Goal: Check status: Check status

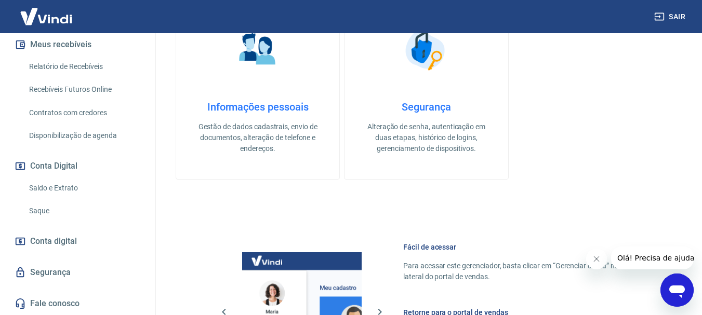
scroll to position [260, 0]
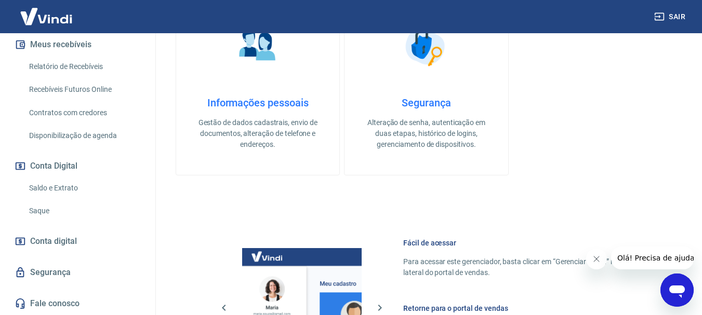
click at [72, 247] on span "Conta digital" at bounding box center [53, 241] width 47 height 15
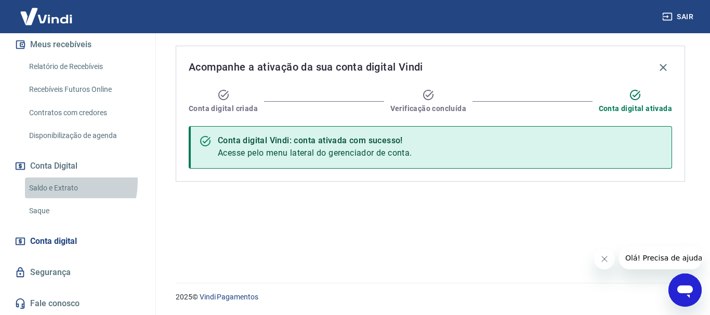
click at [57, 182] on link "Saldo e Extrato" at bounding box center [84, 188] width 118 height 21
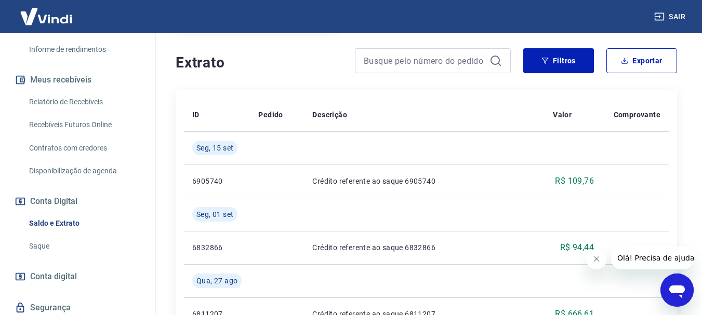
scroll to position [175, 0]
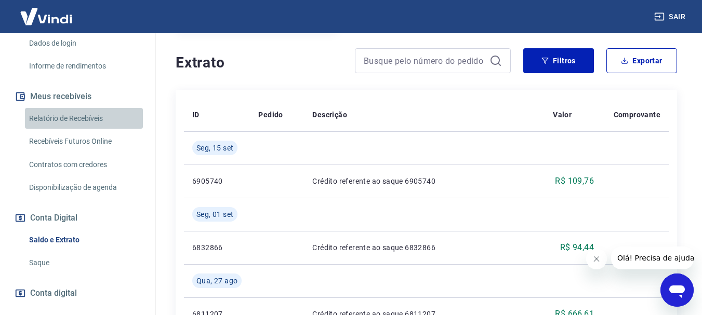
click at [101, 118] on link "Relatório de Recebíveis" at bounding box center [84, 118] width 118 height 21
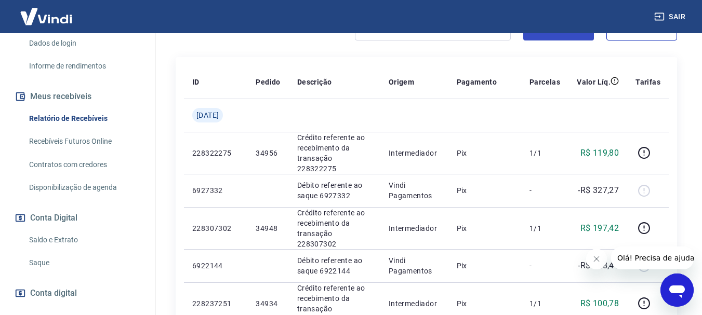
scroll to position [192, 0]
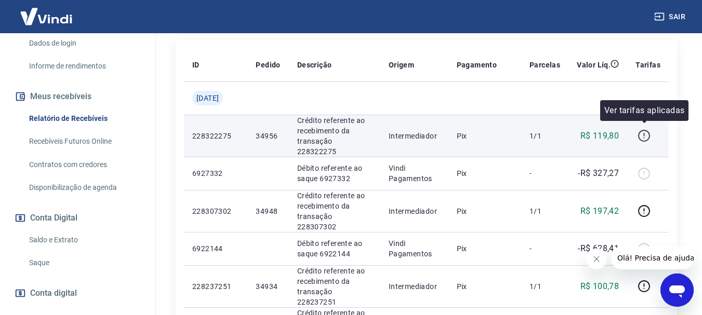
click at [644, 130] on icon "button" at bounding box center [643, 135] width 13 height 13
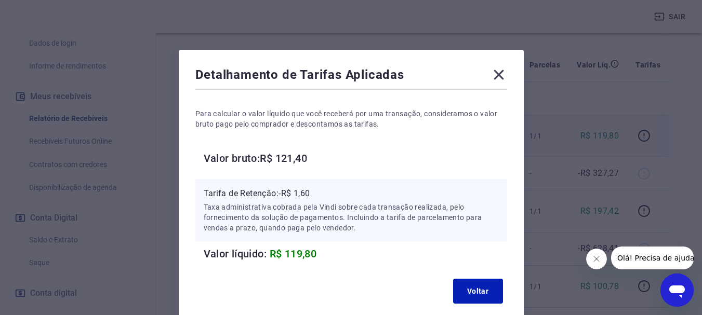
click at [500, 73] on icon at bounding box center [498, 75] width 10 height 10
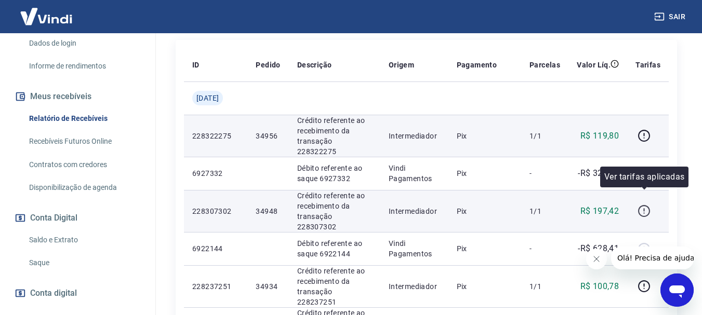
click at [645, 205] on icon "button" at bounding box center [644, 211] width 12 height 12
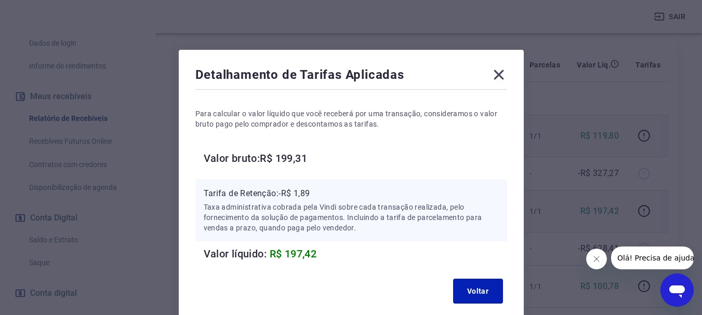
click at [472, 305] on div "Voltar" at bounding box center [351, 291] width 312 height 33
click at [476, 292] on button "Voltar" at bounding box center [478, 291] width 50 height 25
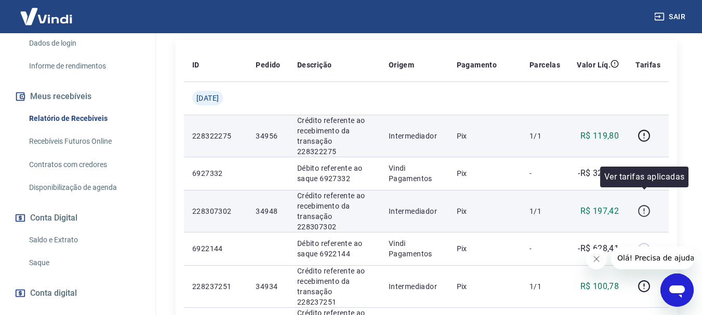
click at [644, 205] on icon "button" at bounding box center [643, 211] width 13 height 13
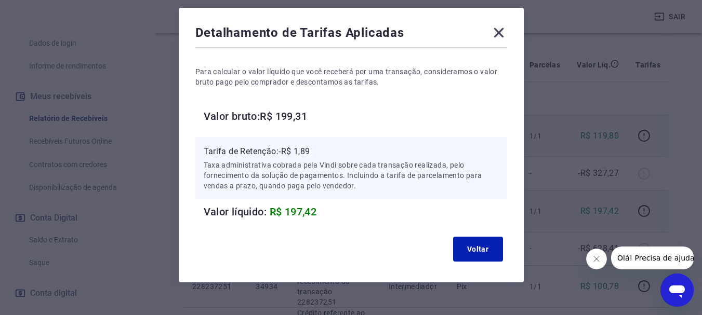
scroll to position [59, 0]
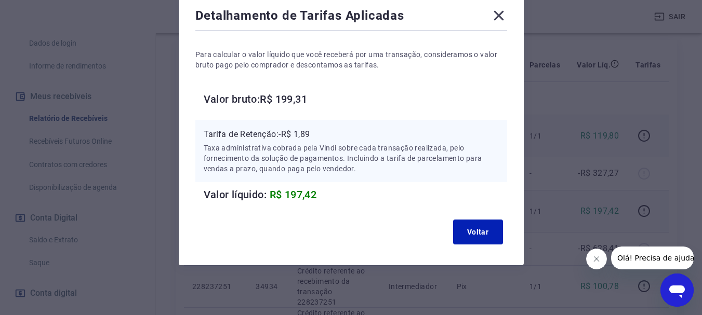
click at [500, 14] on icon at bounding box center [498, 16] width 10 height 10
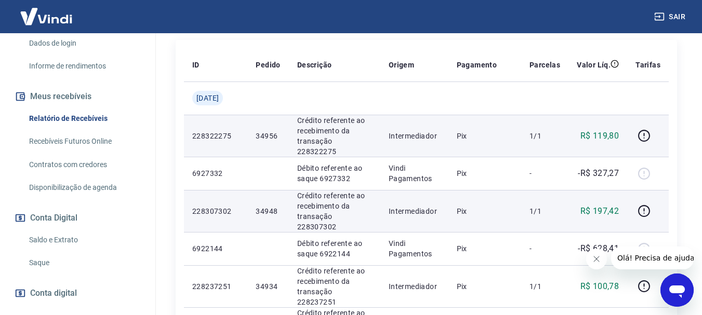
click at [319, 203] on p "Crédito referente ao recebimento da transação 228307302" at bounding box center [334, 212] width 75 height 42
click at [278, 203] on td "34948" at bounding box center [267, 211] width 41 height 42
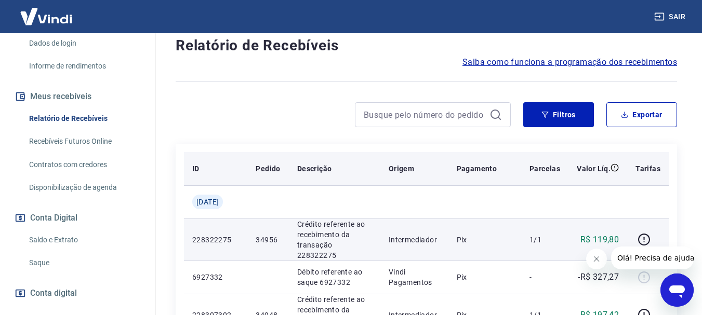
scroll to position [140, 0]
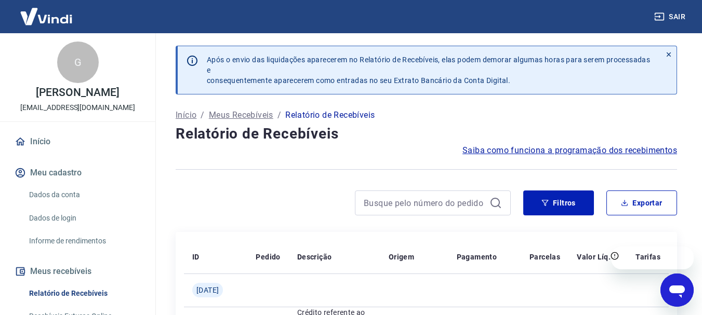
scroll to position [208, 0]
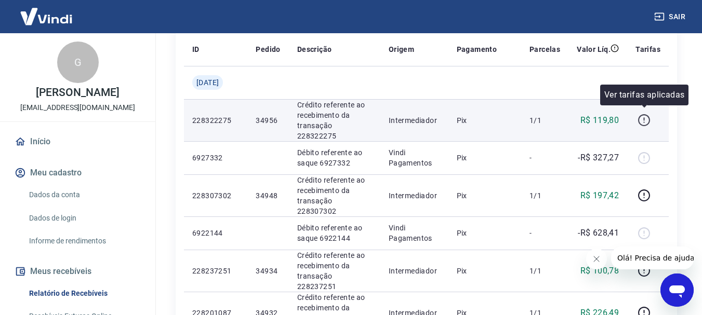
click at [643, 119] on icon "button" at bounding box center [643, 120] width 13 height 13
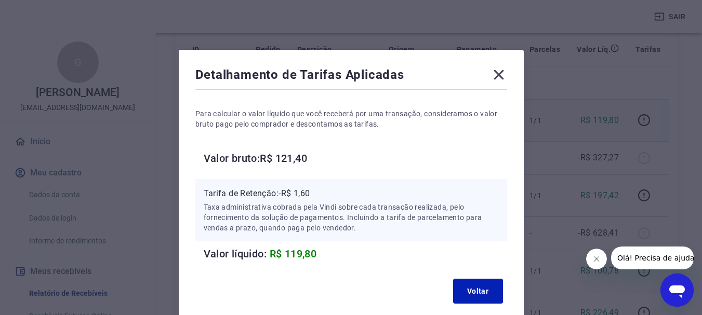
click at [496, 73] on icon at bounding box center [498, 75] width 10 height 10
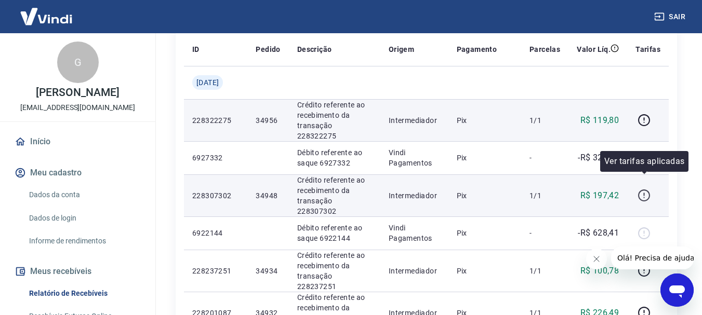
click at [646, 189] on icon "button" at bounding box center [643, 195] width 13 height 13
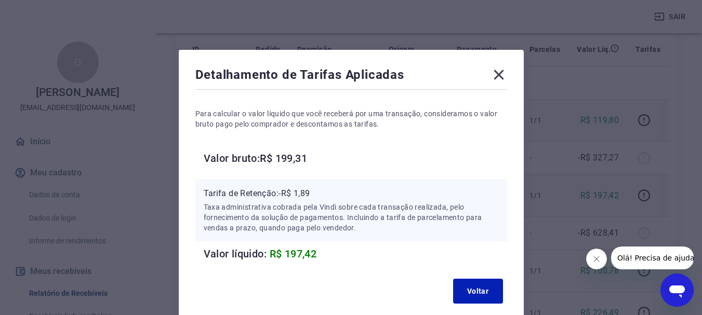
click at [501, 77] on icon at bounding box center [498, 75] width 10 height 10
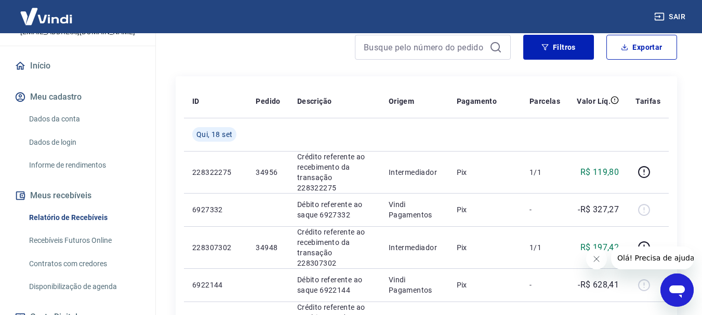
scroll to position [156, 0]
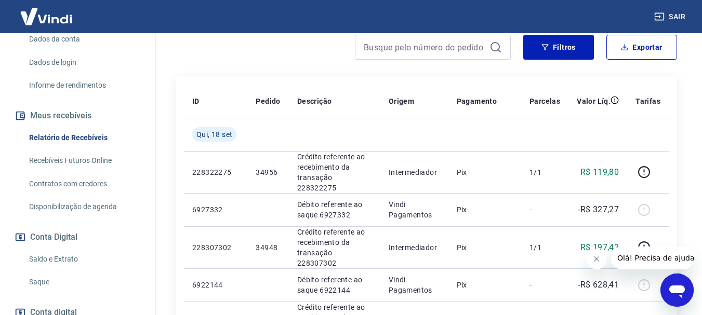
click at [68, 163] on link "Recebíveis Futuros Online" at bounding box center [84, 160] width 118 height 21
click at [65, 138] on link "Relatório de Recebíveis" at bounding box center [84, 137] width 118 height 21
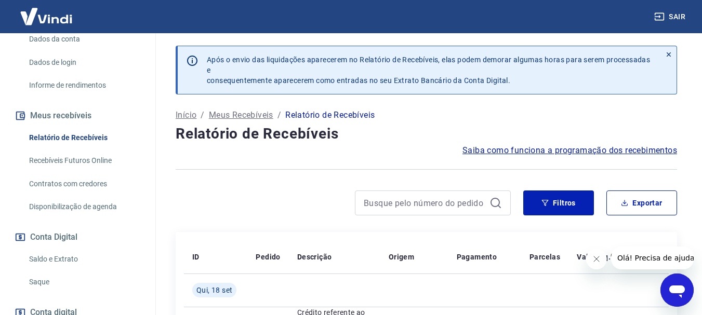
scroll to position [156, 0]
